Goal: Find specific page/section: Find specific page/section

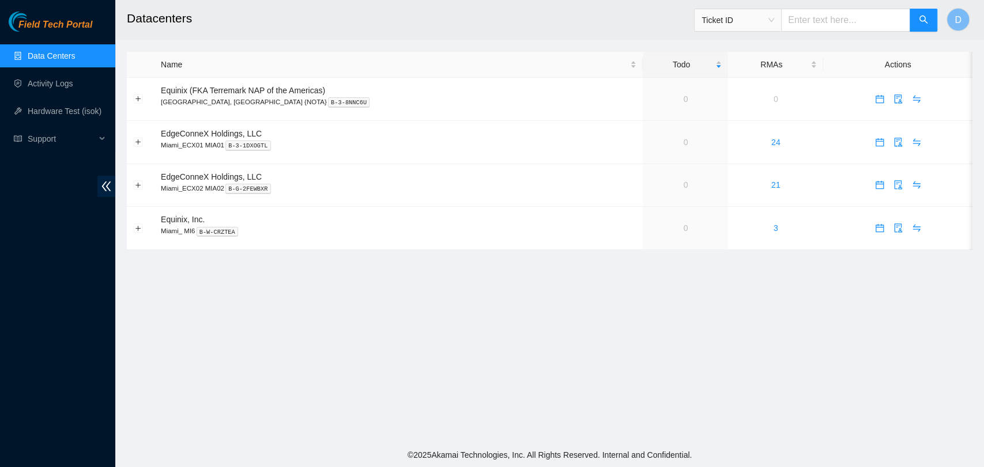
drag, startPoint x: 364, startPoint y: 380, endPoint x: 286, endPoint y: 340, distance: 87.9
click at [355, 375] on main "Datacenters Ticket ID D Name Todo RMAs Actions Equinix (FKA Terremark NAP of th…" at bounding box center [549, 221] width 868 height 443
click at [134, 102] on button "Expand row" at bounding box center [138, 99] width 9 height 9
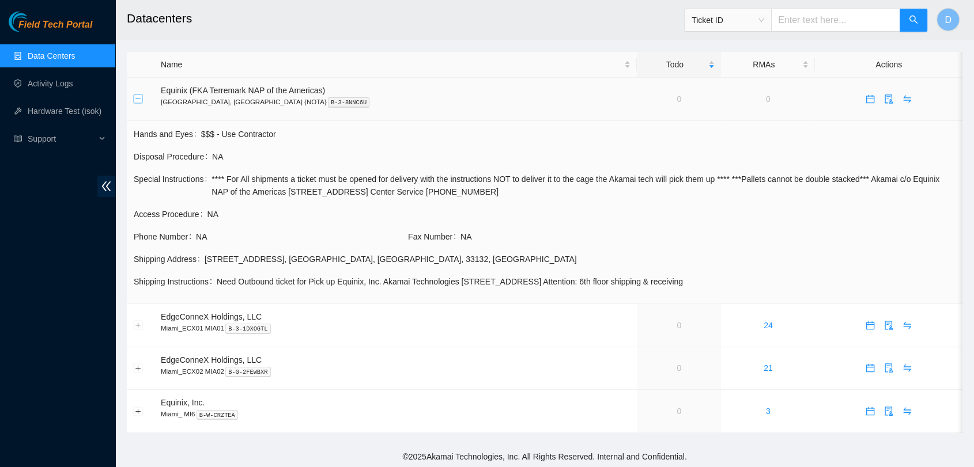
click at [134, 102] on button "Collapse row" at bounding box center [138, 99] width 9 height 9
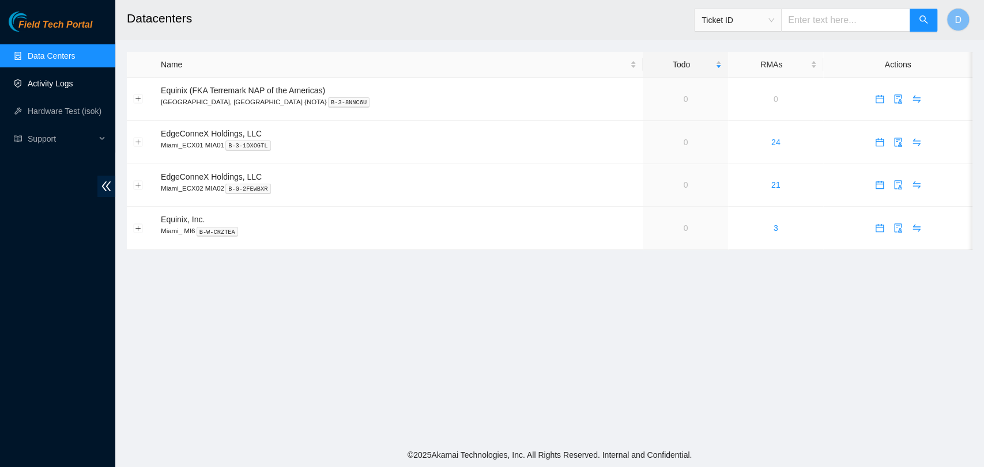
click at [73, 84] on link "Activity Logs" at bounding box center [51, 83] width 46 height 9
click at [75, 70] on ul "Data Centers Activity Logs Hardware Test (isok) Support" at bounding box center [57, 97] width 115 height 111
click at [75, 61] on link "Data Centers" at bounding box center [51, 55] width 47 height 9
